Goal: Information Seeking & Learning: Learn about a topic

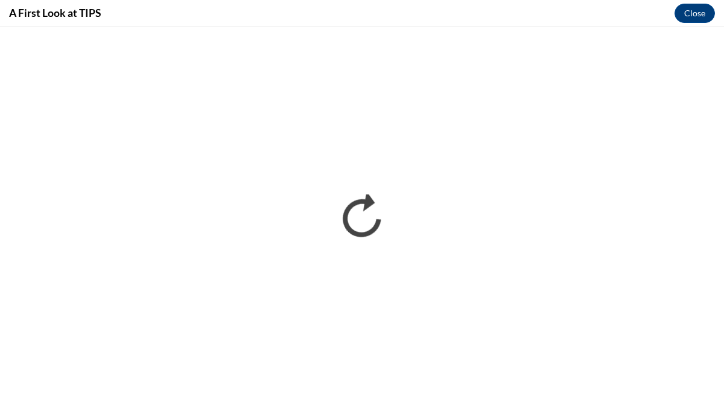
scroll to position [248, 0]
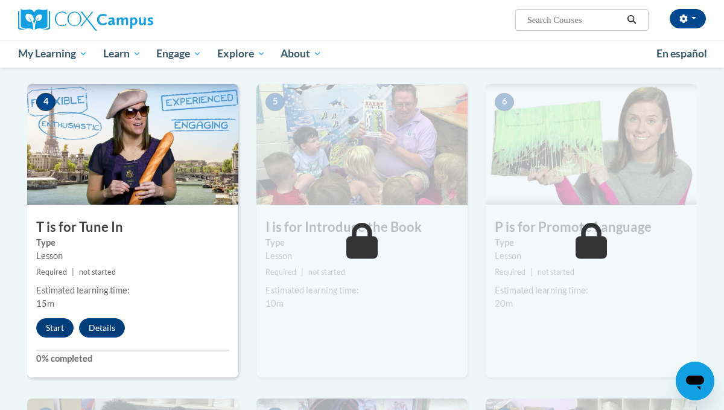
scroll to position [571, 0]
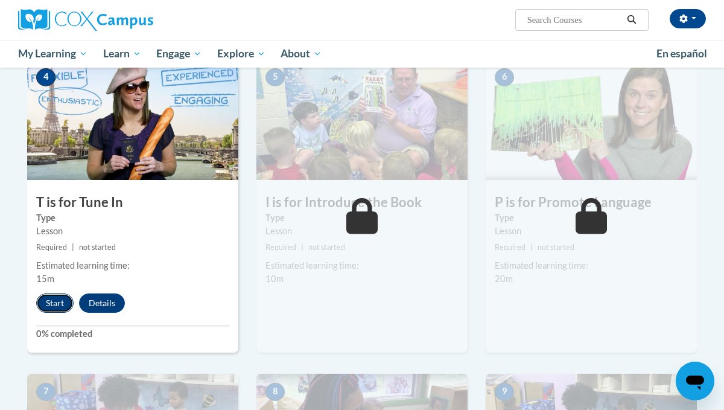
click at [59, 302] on button "Start" at bounding box center [54, 302] width 37 height 19
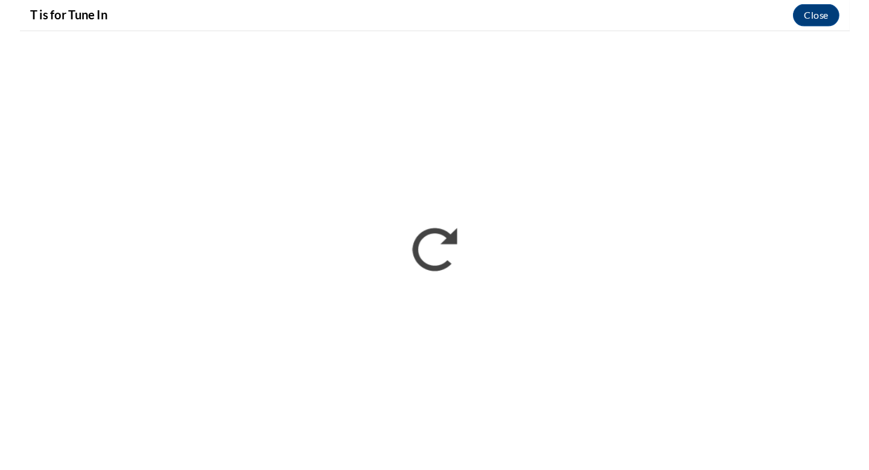
scroll to position [0, 0]
